Goal: Find contact information: Find contact information

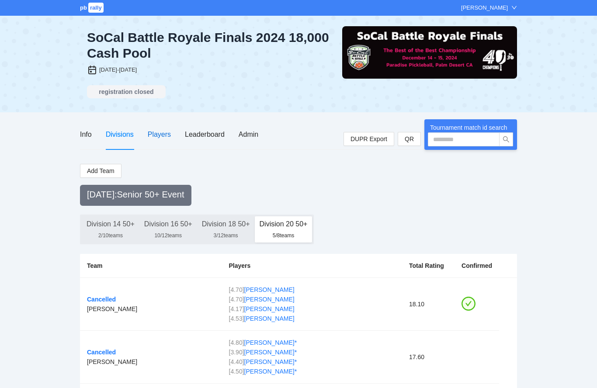
click at [164, 131] on div "Players" at bounding box center [159, 134] width 23 height 11
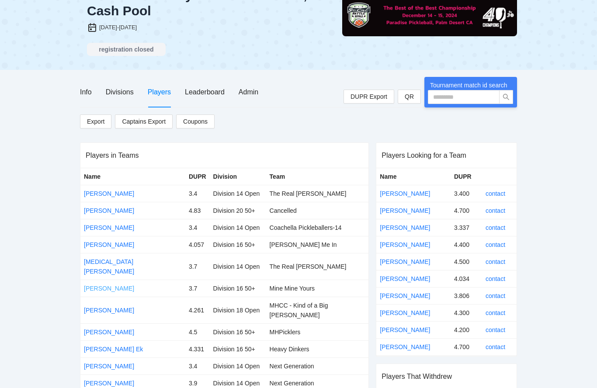
scroll to position [42, 0]
click at [102, 285] on link "[PERSON_NAME]" at bounding box center [109, 288] width 50 height 7
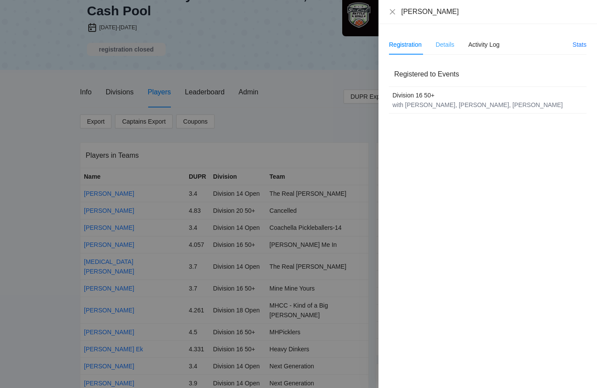
click at [450, 52] on div "Details" at bounding box center [444, 45] width 19 height 20
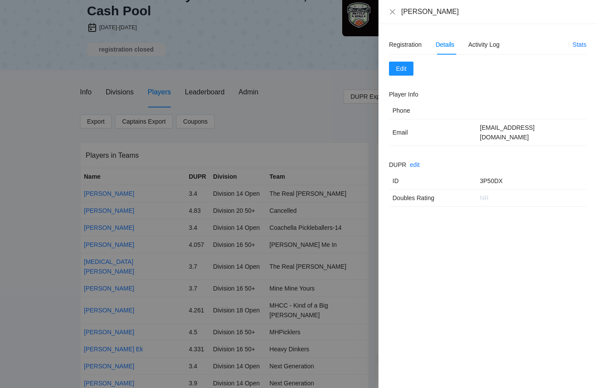
scroll to position [31, 0]
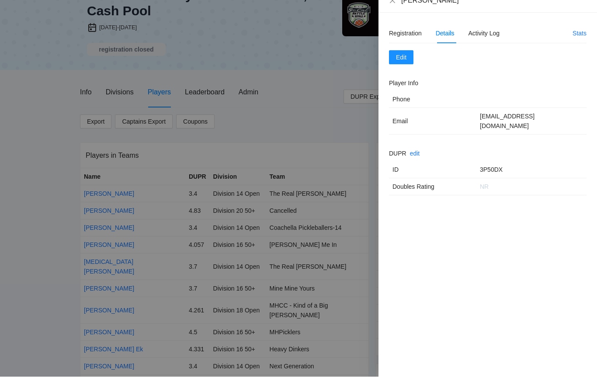
click at [553, 128] on div "Edit Player Info Phone Email [EMAIL_ADDRESS][DOMAIN_NAME] DUPR edit ID 3P50DX D…" at bounding box center [487, 134] width 197 height 145
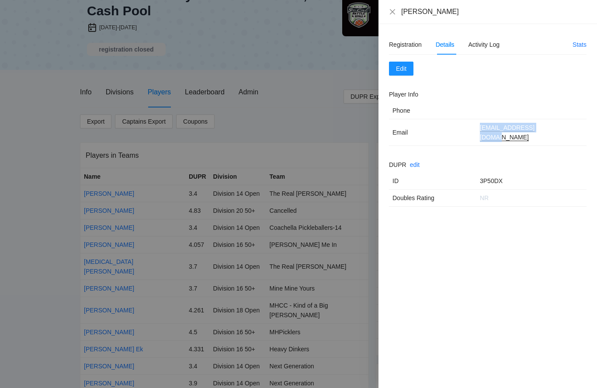
drag, startPoint x: 552, startPoint y: 128, endPoint x: 477, endPoint y: 128, distance: 74.7
click at [477, 128] on td "[EMAIL_ADDRESS][DOMAIN_NAME]" at bounding box center [531, 132] width 110 height 27
copy chrome_annotation "[EMAIL_ADDRESS][DOMAIN_NAME]"
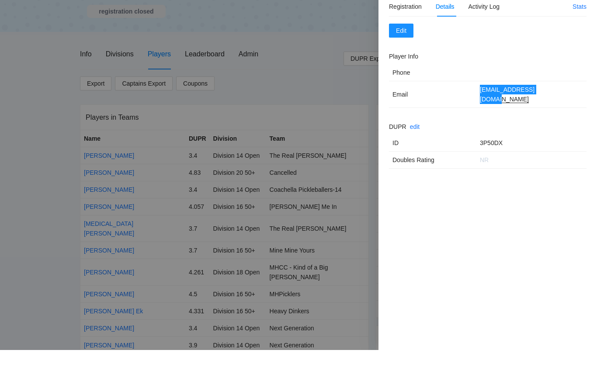
scroll to position [80, 0]
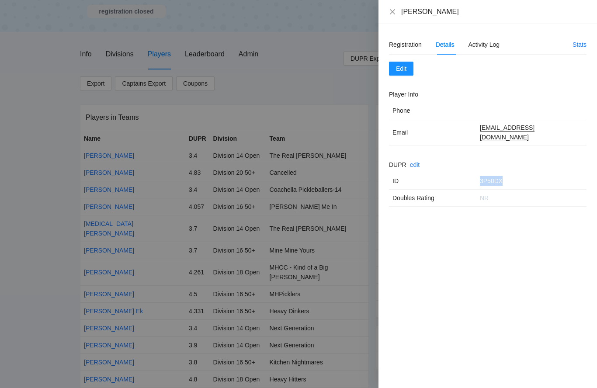
drag, startPoint x: 505, startPoint y: 171, endPoint x: 476, endPoint y: 169, distance: 28.9
click at [476, 173] on td "3P50DX" at bounding box center [531, 181] width 110 height 17
copy td "3P50DX"
click at [475, 44] on div "Activity Log" at bounding box center [483, 45] width 31 height 10
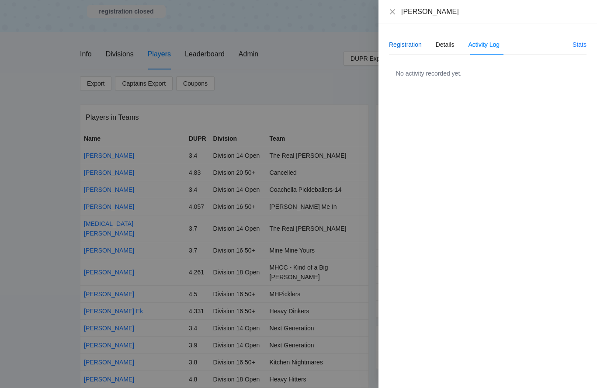
click at [408, 45] on div "Registration" at bounding box center [405, 45] width 33 height 10
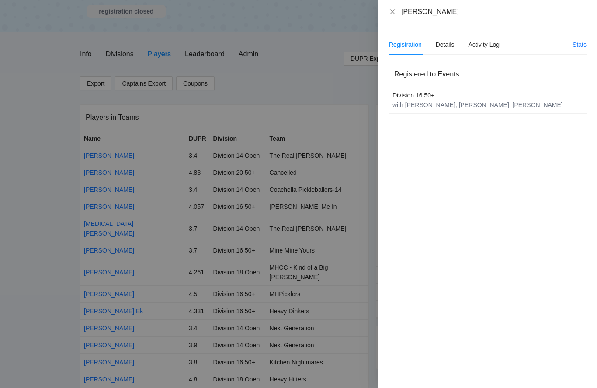
click at [456, 102] on div "with [PERSON_NAME], [PERSON_NAME], [PERSON_NAME]" at bounding box center [483, 105] width 183 height 10
click at [97, 320] on div at bounding box center [298, 194] width 597 height 388
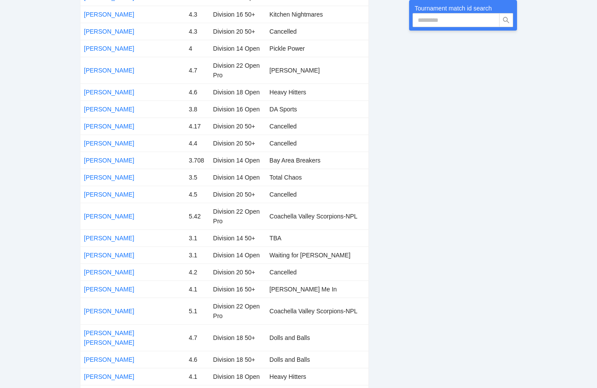
scroll to position [1355, 0]
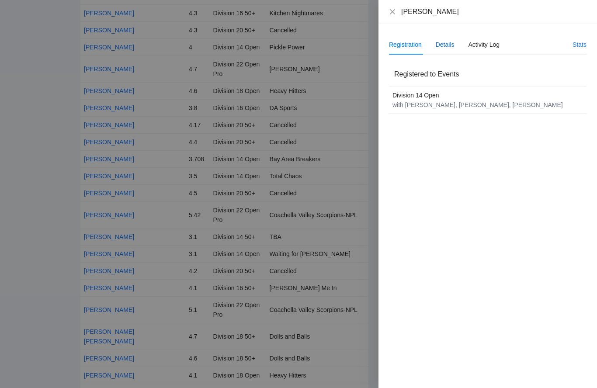
click at [454, 44] on div "Details" at bounding box center [444, 45] width 19 height 10
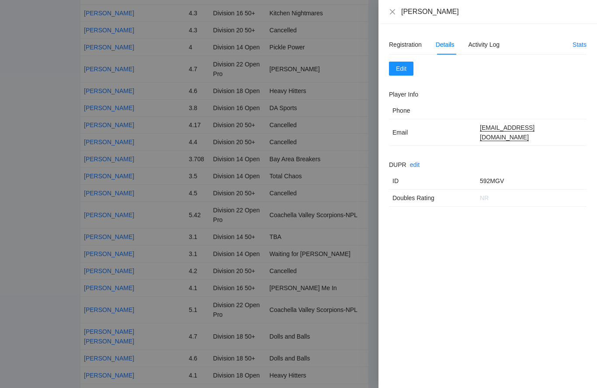
click at [567, 128] on td "[EMAIL_ADDRESS][DOMAIN_NAME]" at bounding box center [531, 132] width 110 height 27
drag, startPoint x: 567, startPoint y: 128, endPoint x: 476, endPoint y: 127, distance: 90.4
click at [476, 127] on td "[EMAIL_ADDRESS][DOMAIN_NAME]" at bounding box center [531, 132] width 110 height 27
copy chrome_annotation "[EMAIL_ADDRESS][DOMAIN_NAME]"
click at [113, 296] on div at bounding box center [298, 194] width 597 height 388
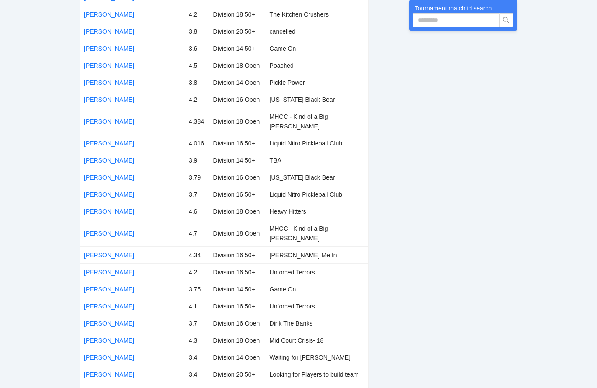
scroll to position [2571, 0]
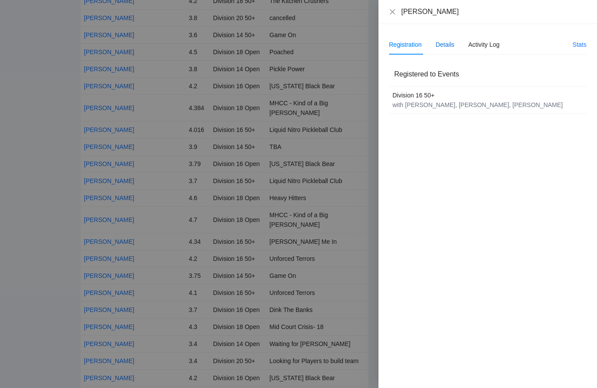
click at [449, 40] on div "Details" at bounding box center [444, 45] width 19 height 10
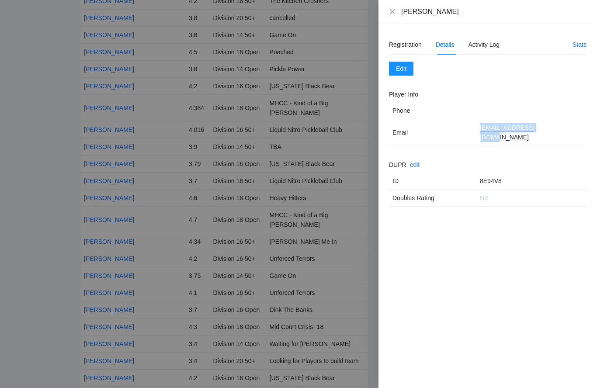
drag, startPoint x: 549, startPoint y: 127, endPoint x: 475, endPoint y: 126, distance: 73.8
click at [475, 126] on tr "Email [EMAIL_ADDRESS][DOMAIN_NAME]" at bounding box center [487, 132] width 197 height 27
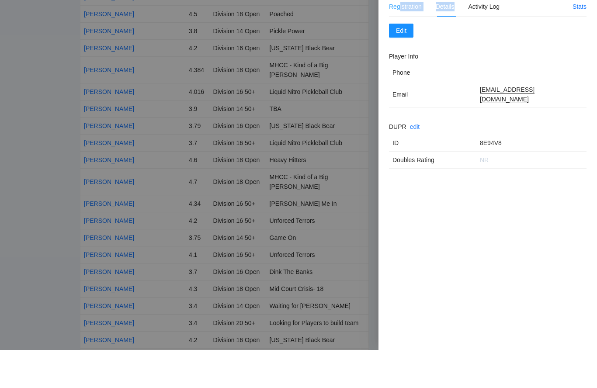
drag, startPoint x: 456, startPoint y: 13, endPoint x: 399, endPoint y: 9, distance: 57.8
click at [399, 35] on div "Registration Details Activity Log" at bounding box center [444, 45] width 111 height 20
copy div "istration Details"
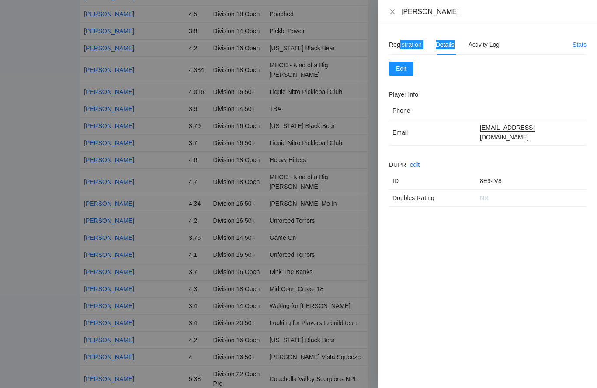
click at [460, 17] on div "[PERSON_NAME]" at bounding box center [487, 12] width 218 height 24
drag, startPoint x: 459, startPoint y: 14, endPoint x: 400, endPoint y: 14, distance: 59.0
click at [400, 14] on div "[PERSON_NAME]" at bounding box center [487, 12] width 197 height 10
copy div "[PERSON_NAME]"
drag, startPoint x: 506, startPoint y: 169, endPoint x: 475, endPoint y: 169, distance: 31.0
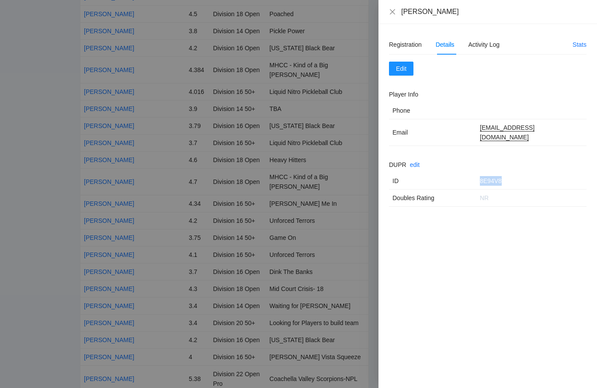
click at [475, 173] on tr "ID 8E94V8" at bounding box center [487, 181] width 197 height 17
copy tr "8E94V8"
click at [392, 14] on icon "close" at bounding box center [392, 11] width 7 height 7
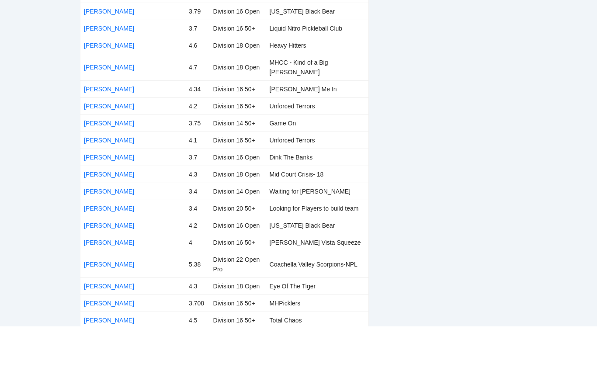
scroll to position [2699, 0]
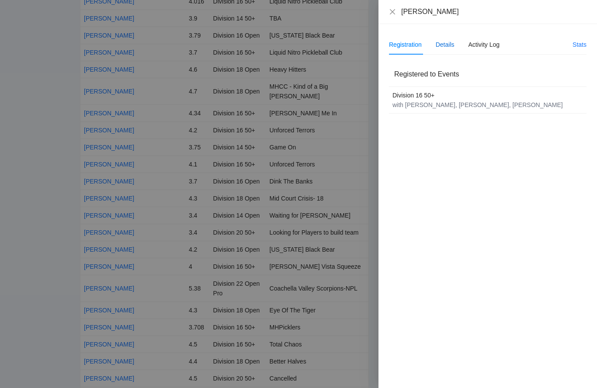
click at [450, 41] on div "Details" at bounding box center [444, 45] width 19 height 10
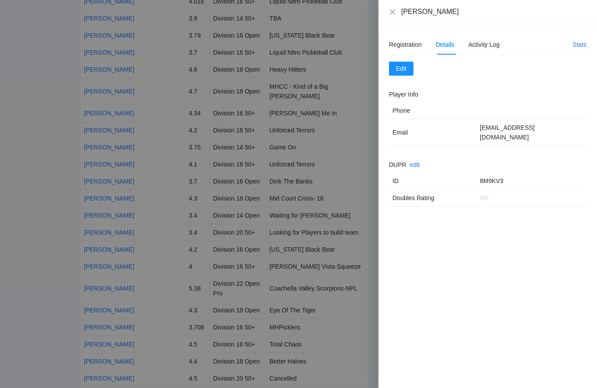
drag, startPoint x: 571, startPoint y: 129, endPoint x: 476, endPoint y: 130, distance: 95.2
click at [476, 130] on td "[EMAIL_ADDRESS][DOMAIN_NAME]" at bounding box center [531, 132] width 110 height 27
drag, startPoint x: 575, startPoint y: 130, endPoint x: 474, endPoint y: 131, distance: 100.9
click at [474, 131] on tr "Email [EMAIL_ADDRESS][DOMAIN_NAME]" at bounding box center [487, 132] width 197 height 27
copy tr "[EMAIL_ADDRESS][DOMAIN_NAME]"
